Goal: Information Seeking & Learning: Learn about a topic

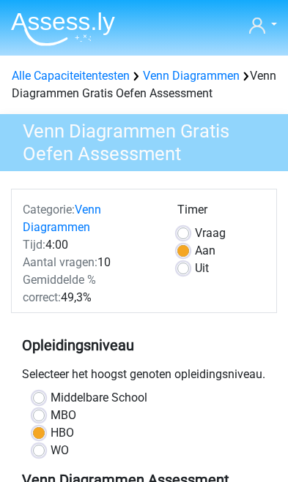
scroll to position [228, 0]
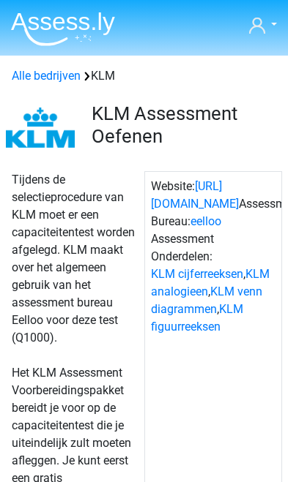
scroll to position [1724, 0]
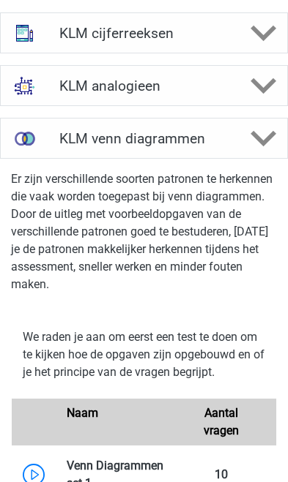
scroll to position [1595, 0]
click at [213, 147] on h4 "KLM venn diagrammen" at bounding box center [143, 138] width 169 height 17
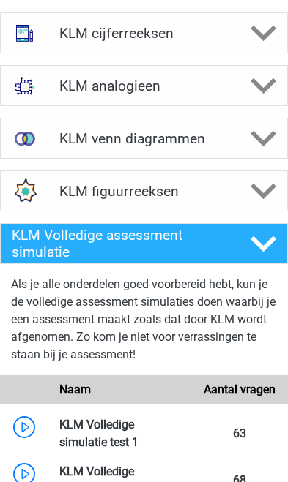
click at [237, 147] on div "KLM venn diagrammen" at bounding box center [143, 138] width 191 height 17
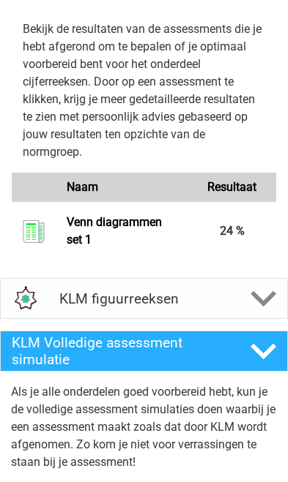
scroll to position [2524, 0]
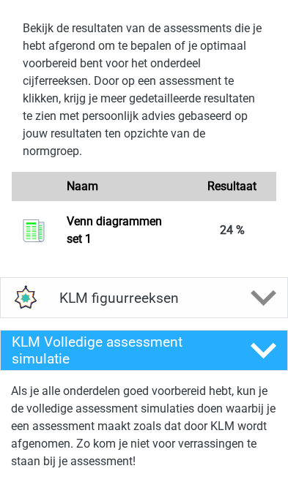
click at [114, 246] on link "Venn diagrammen set 1" at bounding box center [114, 229] width 95 height 31
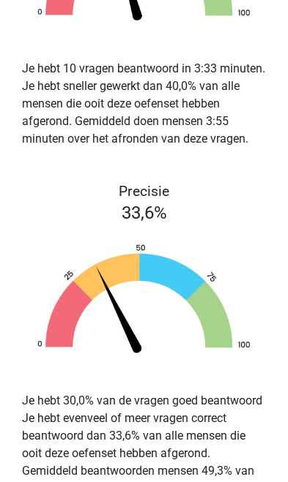
scroll to position [1820, 0]
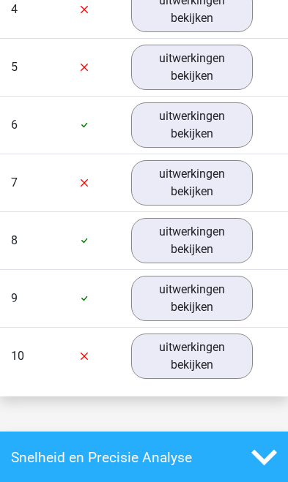
click at [203, 144] on link "uitwerkingen bekijken" at bounding box center [192, 124] width 122 height 45
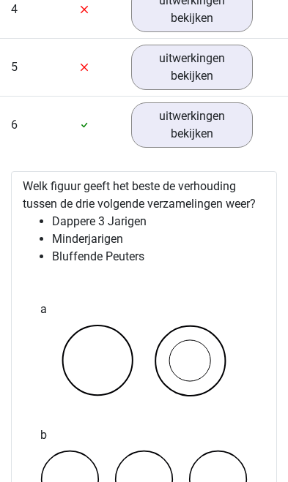
click at [230, 127] on link "uitwerkingen bekijken" at bounding box center [192, 124] width 122 height 45
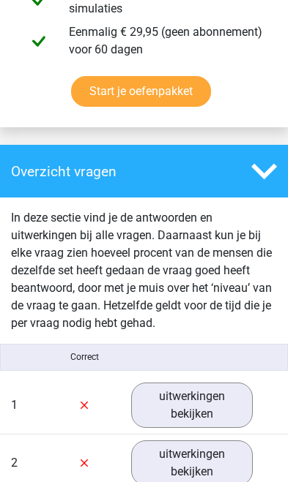
scroll to position [989, 0]
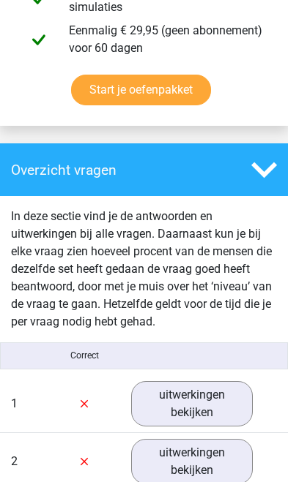
click at [240, 170] on div at bounding box center [264, 170] width 48 height 26
click at [257, 164] on icon at bounding box center [264, 170] width 26 height 26
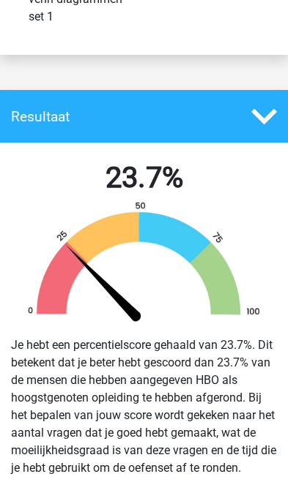
scroll to position [207, 0]
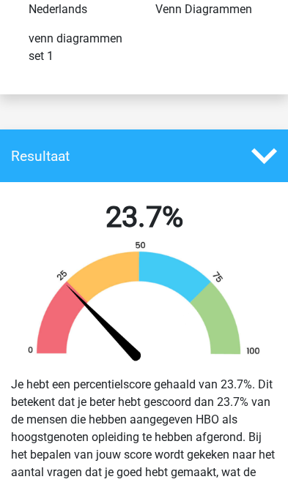
click at [252, 157] on icon at bounding box center [264, 156] width 26 height 26
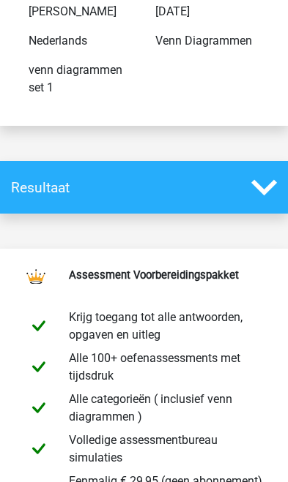
scroll to position [0, 0]
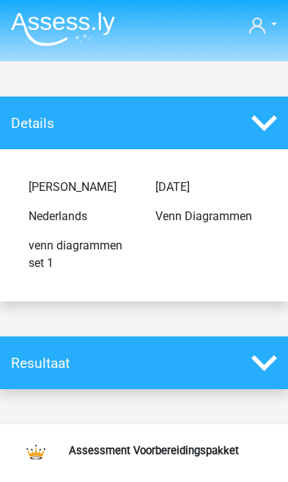
click at [259, 113] on icon at bounding box center [264, 123] width 26 height 26
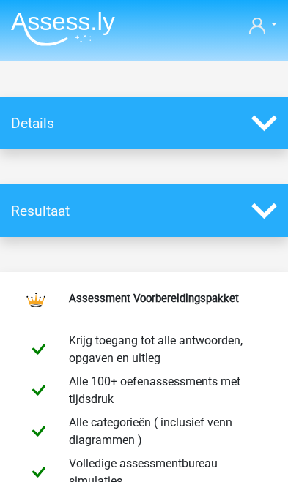
click at [265, 31] on link "Justin" at bounding box center [263, 25] width 28 height 18
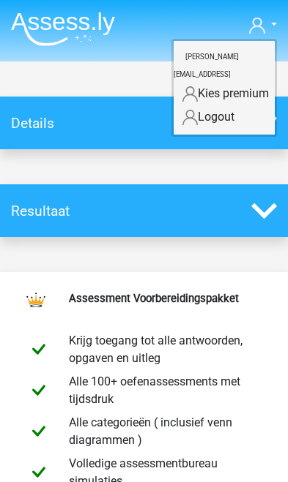
click at [271, 26] on link "Justin" at bounding box center [263, 25] width 28 height 18
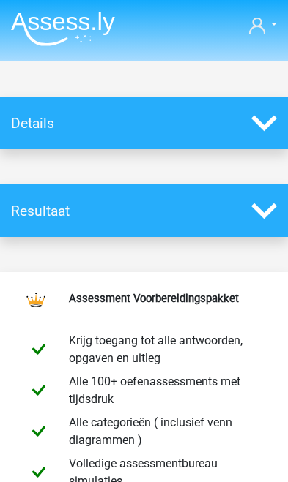
click at [260, 32] on icon at bounding box center [257, 26] width 16 height 16
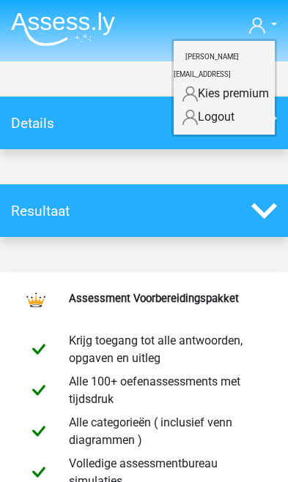
click at [225, 105] on link "Logout" at bounding box center [223, 116] width 101 height 23
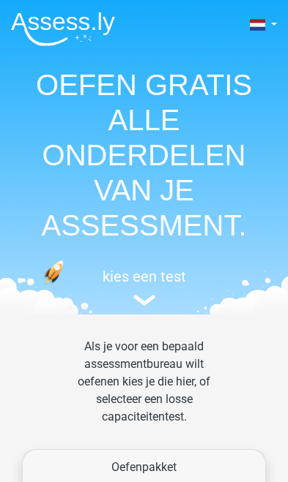
click at [100, 22] on img at bounding box center [63, 29] width 104 height 34
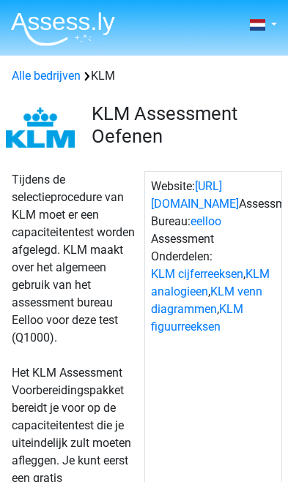
scroll to position [1619, 0]
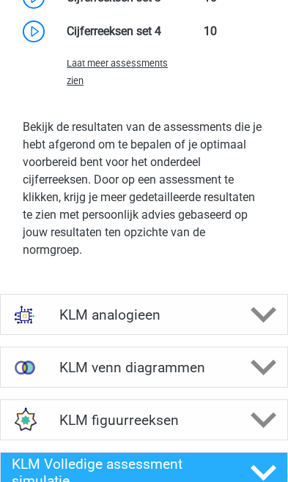
click at [237, 376] on div "KLM venn diagrammen" at bounding box center [143, 367] width 191 height 17
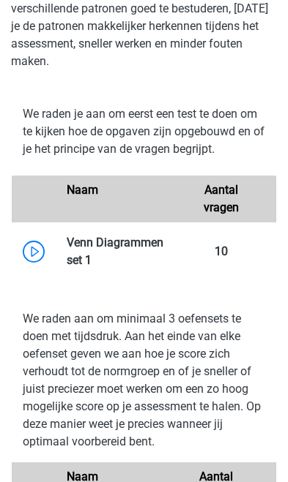
scroll to position [3034, 0]
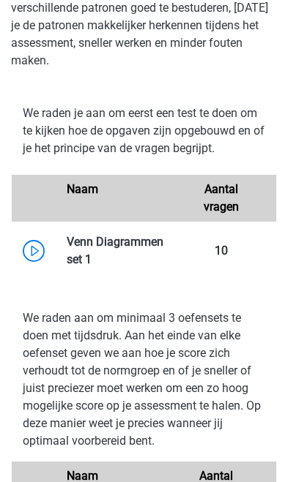
click at [91, 266] on link at bounding box center [91, 259] width 0 height 14
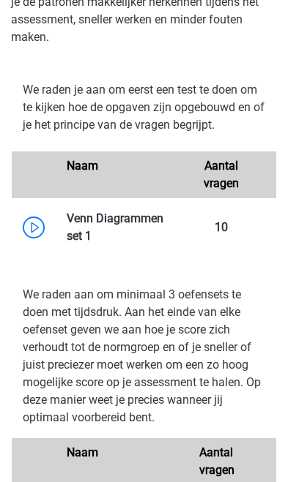
scroll to position [3057, 0]
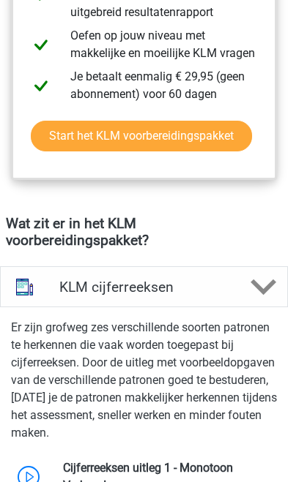
click at [225, 296] on h4 "KLM cijferreeksen" at bounding box center [143, 287] width 169 height 17
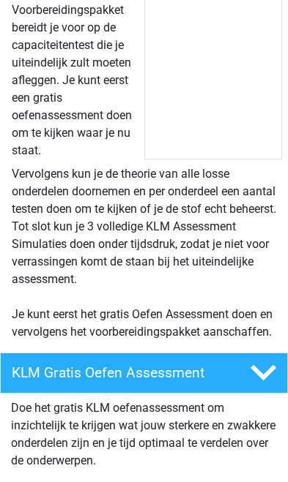
scroll to position [615, 0]
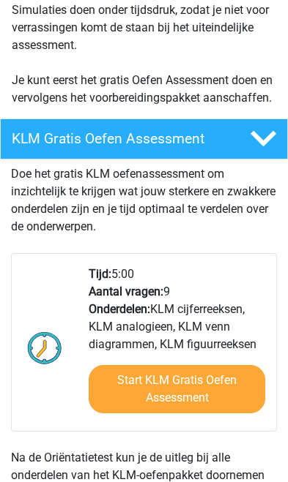
click at [263, 147] on polygon at bounding box center [263, 139] width 26 height 16
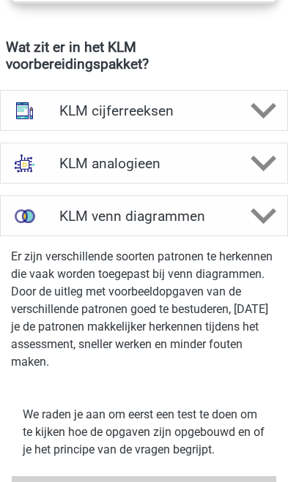
scroll to position [1155, 0]
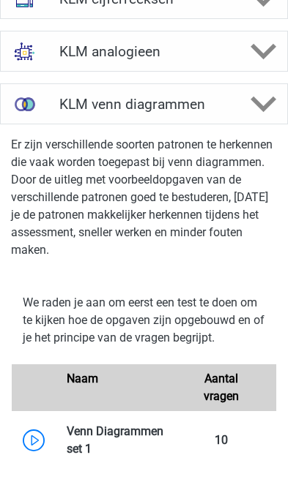
click at [280, 124] on div "KLM venn diagrammen" at bounding box center [144, 103] width 288 height 41
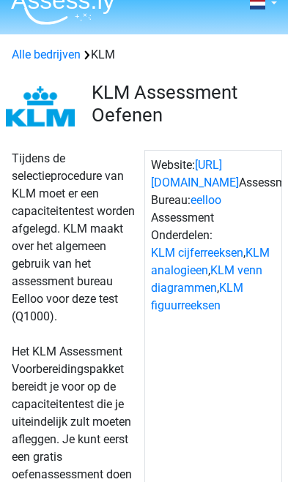
scroll to position [0, 0]
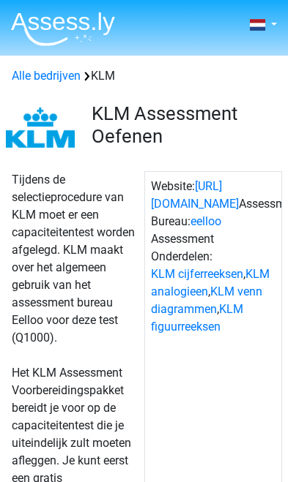
click at [190, 228] on link "eelloo" at bounding box center [205, 221] width 31 height 14
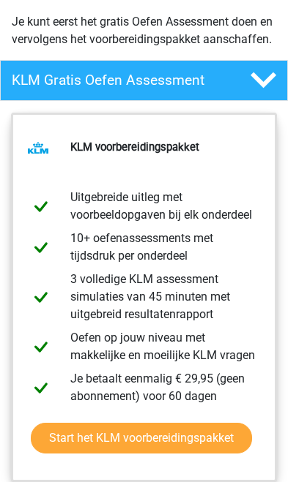
click at [263, 89] on polygon at bounding box center [263, 80] width 26 height 16
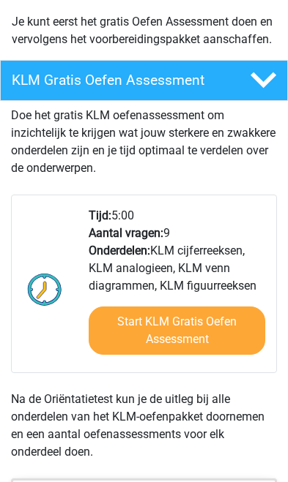
click at [264, 89] on polygon at bounding box center [263, 80] width 26 height 16
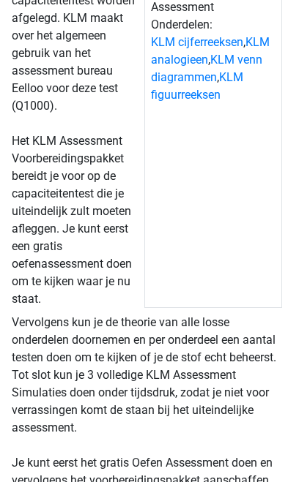
scroll to position [0, 0]
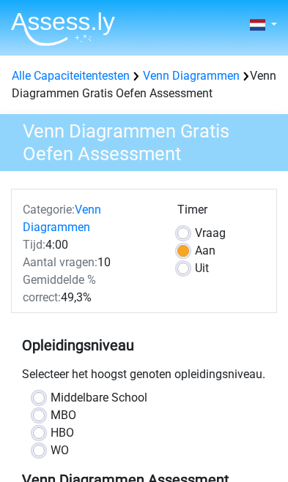
click at [266, 29] on link at bounding box center [261, 25] width 29 height 18
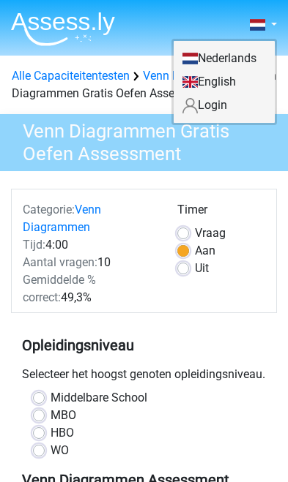
click at [258, 29] on span at bounding box center [257, 25] width 15 height 12
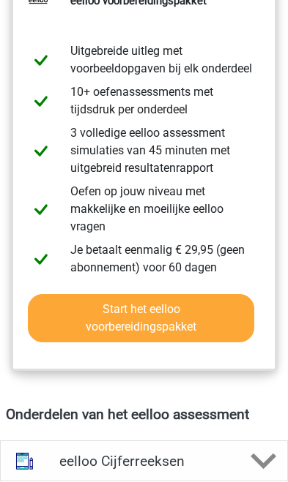
scroll to position [830, 0]
